Goal: Transaction & Acquisition: Purchase product/service

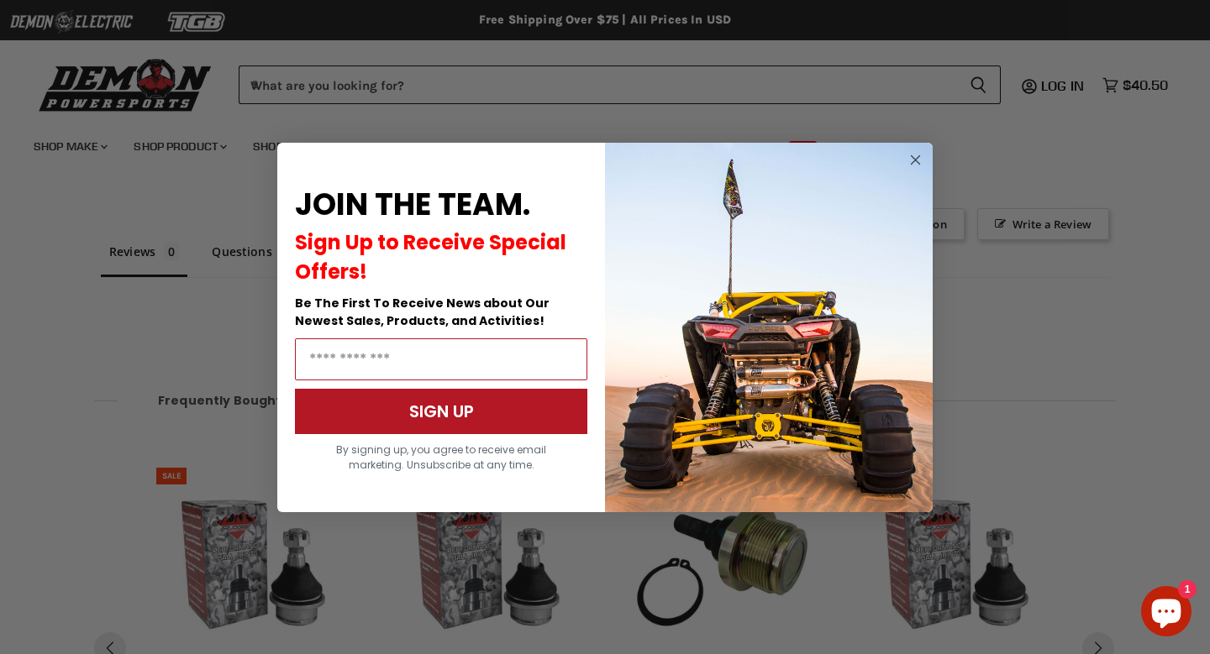
scroll to position [1277, 0]
